Goal: Navigation & Orientation: Find specific page/section

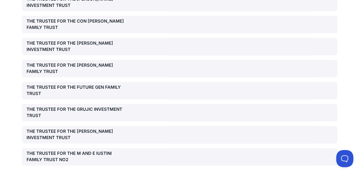
scroll to position [1434, 0]
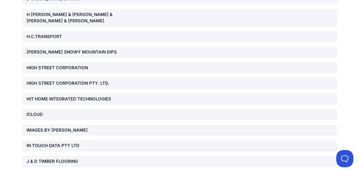
click at [39, 127] on div "IMAGES BY [PERSON_NAME]" at bounding box center [77, 130] width 101 height 7
click at [22, 124] on link "IMAGES BY [PERSON_NAME]" at bounding box center [179, 129] width 315 height 11
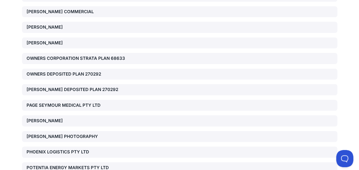
click at [39, 133] on div "[PERSON_NAME] PHOTOGRAPHY" at bounding box center [77, 136] width 101 height 7
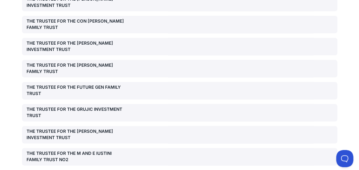
scroll to position [926, 0]
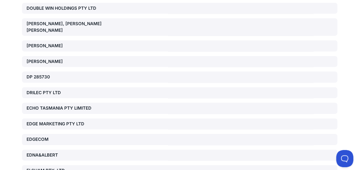
click at [65, 120] on div "EDGE MARKETING PTY LTD" at bounding box center [77, 123] width 101 height 7
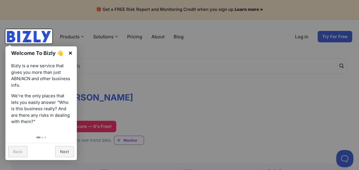
click at [69, 52] on link "×" at bounding box center [70, 52] width 13 height 13
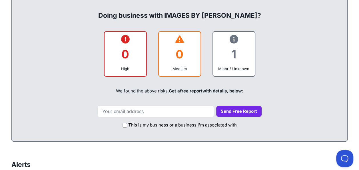
scroll to position [241, 0]
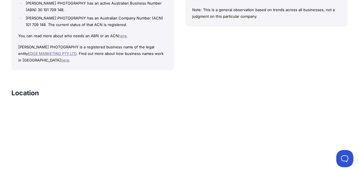
scroll to position [584, 0]
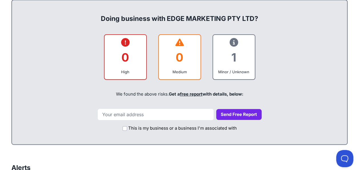
scroll to position [225, 0]
